Goal: Task Accomplishment & Management: Manage account settings

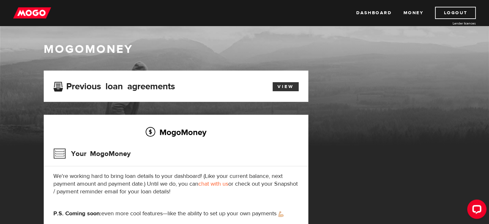
click at [294, 84] on link "View" at bounding box center [286, 86] width 26 height 9
click at [367, 14] on link "Dashboard" at bounding box center [373, 13] width 35 height 12
click at [281, 87] on link "View" at bounding box center [286, 86] width 26 height 9
click at [448, 14] on link "Logout" at bounding box center [455, 13] width 41 height 12
